Goal: Task Accomplishment & Management: Use online tool/utility

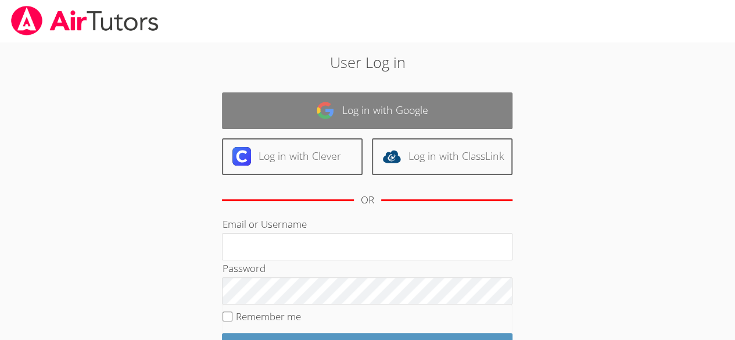
click at [447, 95] on link "Log in with Google" at bounding box center [367, 110] width 291 height 37
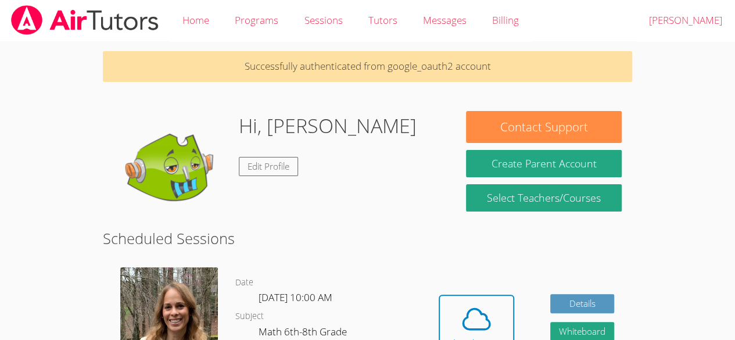
scroll to position [5, 0]
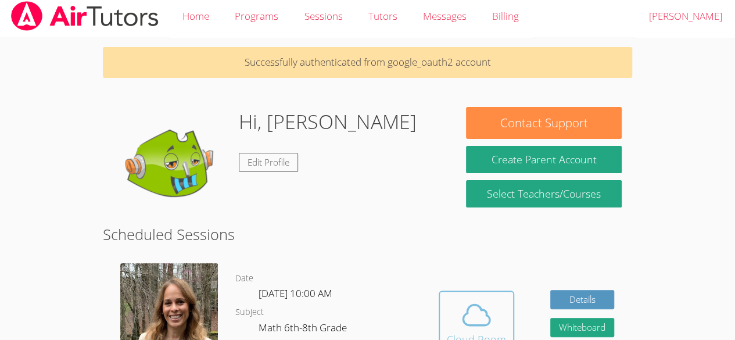
click at [472, 300] on icon at bounding box center [476, 315] width 33 height 33
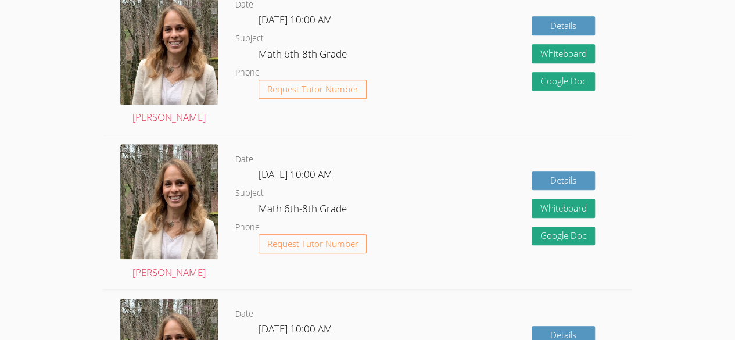
scroll to position [434, 0]
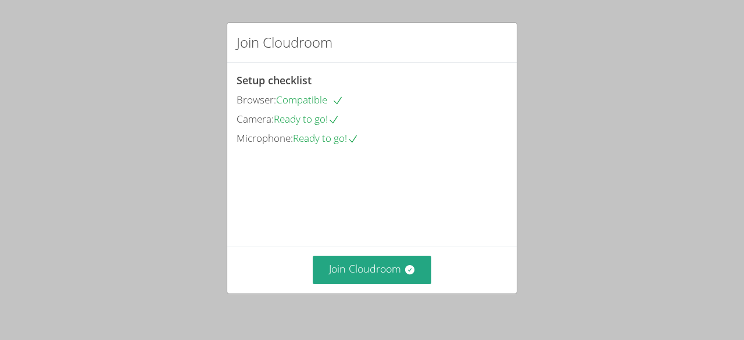
click at [347, 304] on div "Join Cloudroom Setup checklist Browser: Compatible Camera: Ready to go! Microph…" at bounding box center [372, 170] width 744 height 340
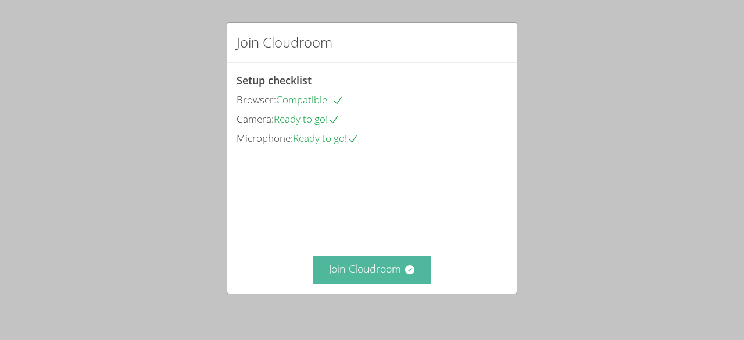
click at [343, 280] on button "Join Cloudroom" at bounding box center [372, 270] width 119 height 28
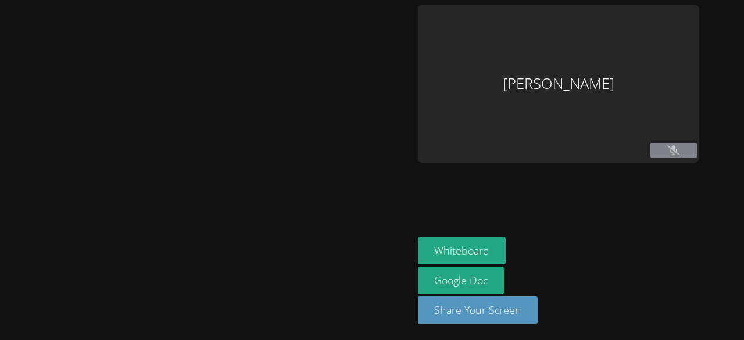
click at [321, 283] on div at bounding box center [207, 170] width 404 height 331
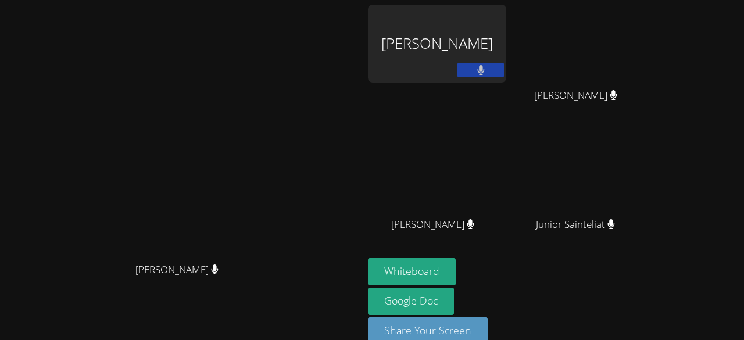
click at [506, 53] on div "Wooderson Pierre" at bounding box center [437, 44] width 138 height 78
click at [506, 58] on div "Wooderson Pierre" at bounding box center [437, 44] width 138 height 78
click at [269, 172] on video at bounding box center [182, 157] width 174 height 199
click at [269, 142] on video at bounding box center [182, 157] width 174 height 199
click at [456, 266] on button "Whiteboard" at bounding box center [412, 271] width 88 height 27
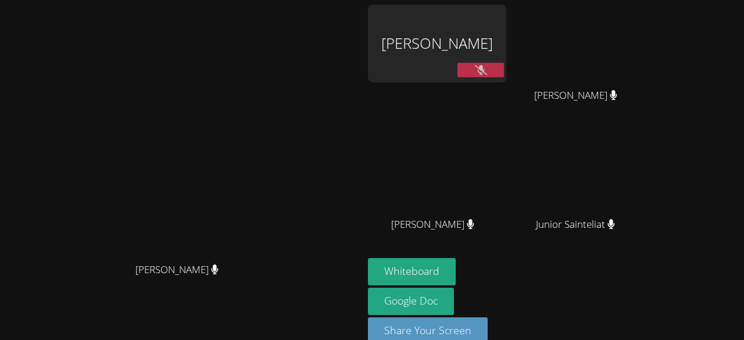
click at [504, 71] on button at bounding box center [480, 70] width 46 height 15
